Goal: Download file/media

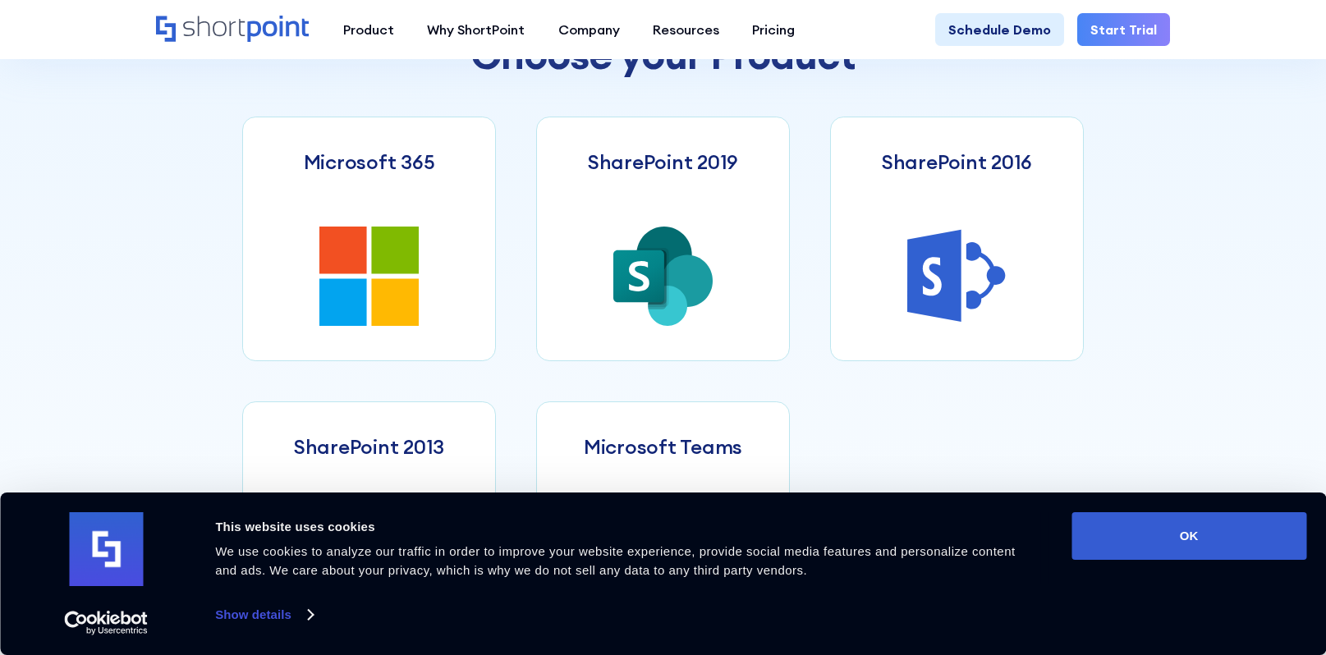
scroll to position [739, 0]
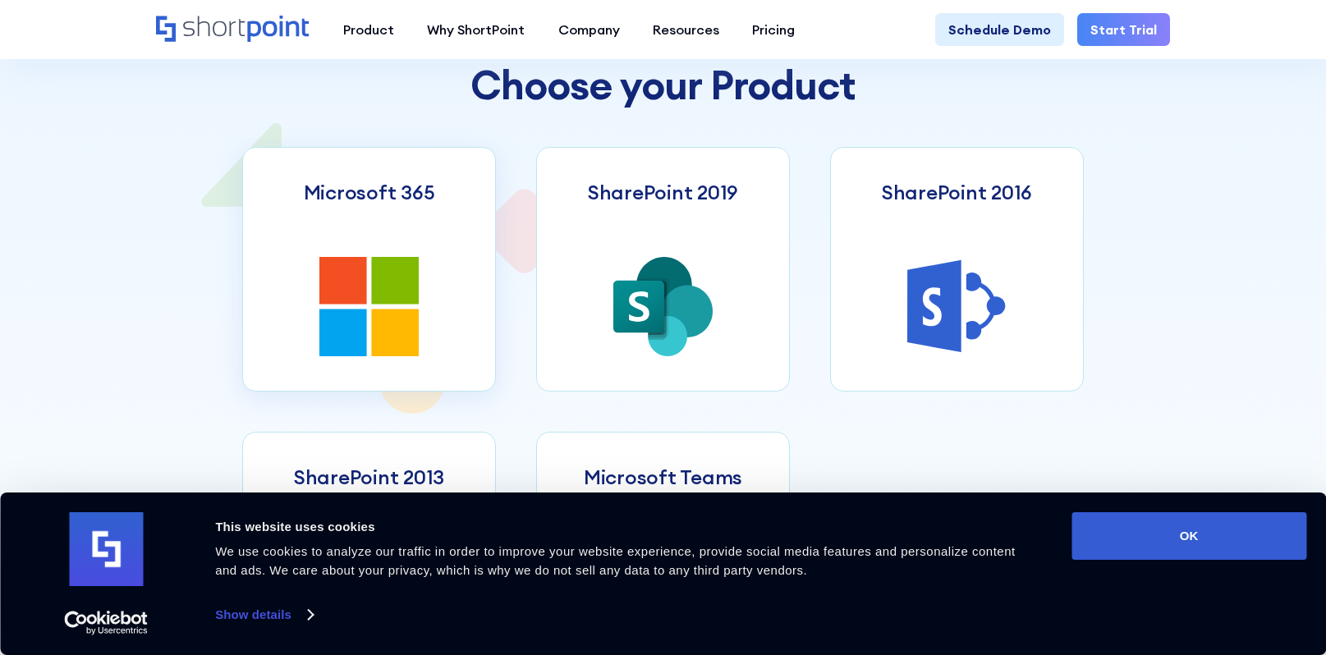
click at [284, 288] on link "Microsoft 365" at bounding box center [369, 270] width 255 height 246
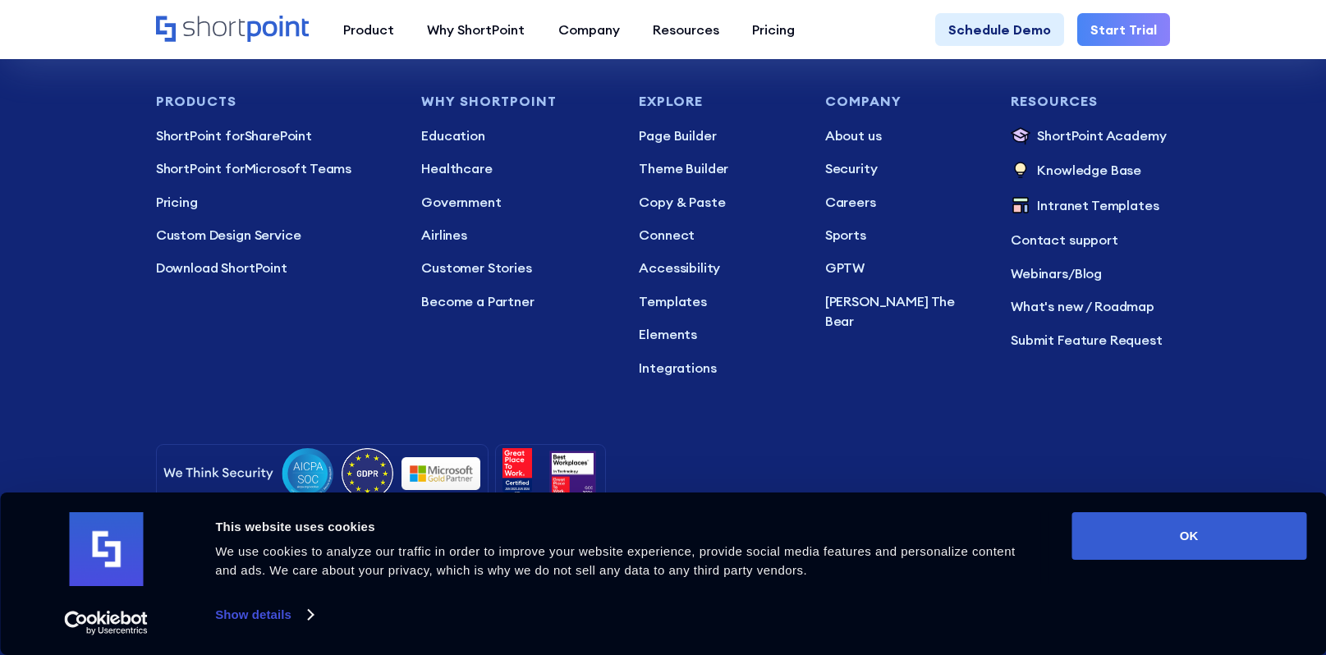
scroll to position [4180, 0]
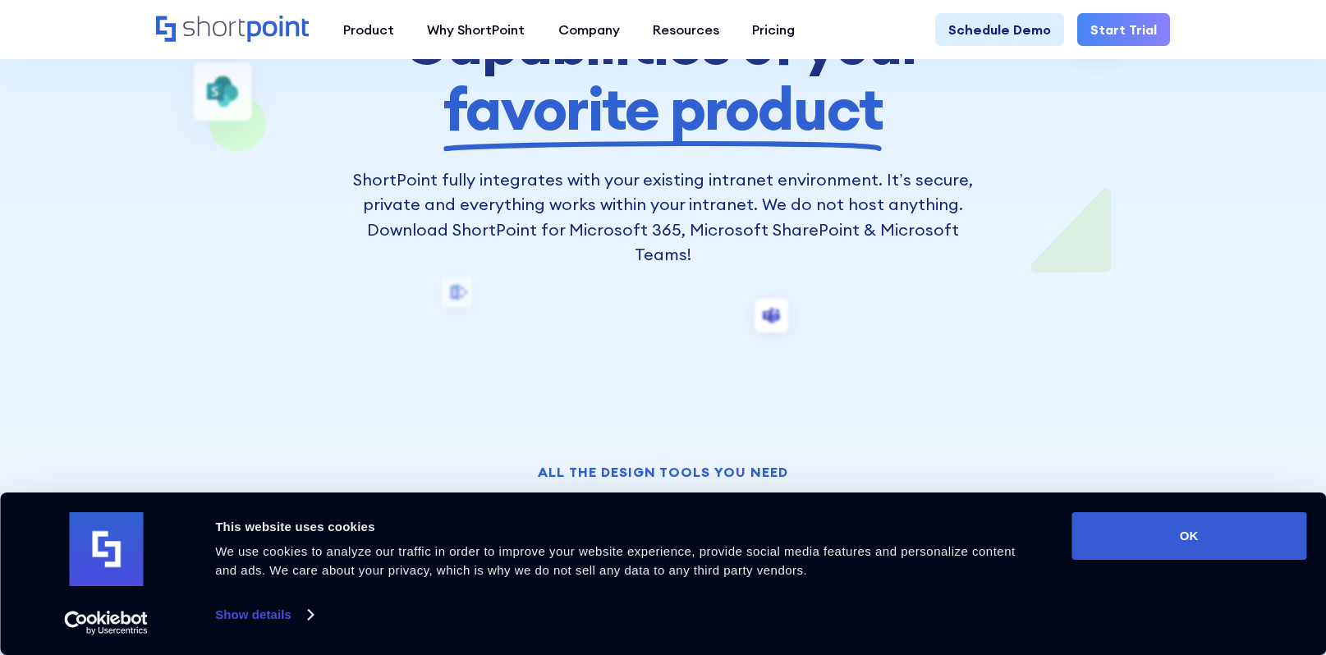
scroll to position [329, 0]
